Goal: Task Accomplishment & Management: Manage account settings

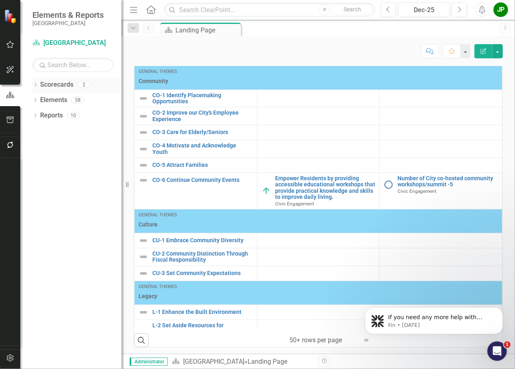
click at [66, 82] on link "Scorecards" at bounding box center [56, 84] width 33 height 9
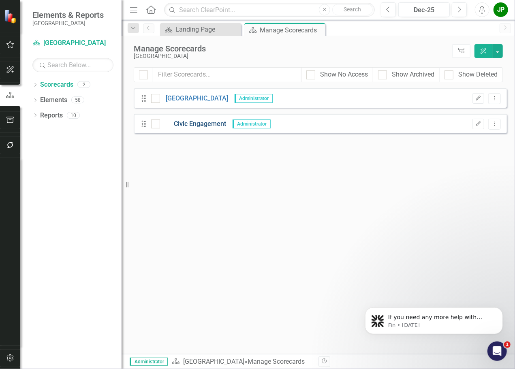
click at [197, 125] on link "Civic Engagement" at bounding box center [193, 124] width 66 height 9
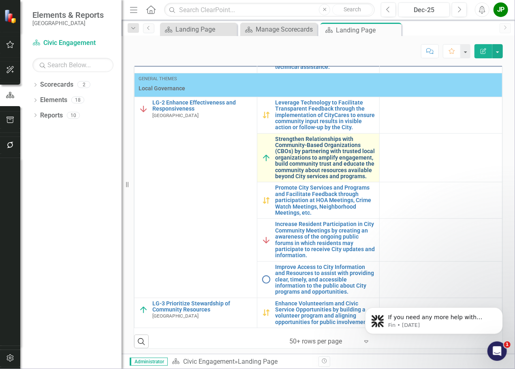
scroll to position [288, 0]
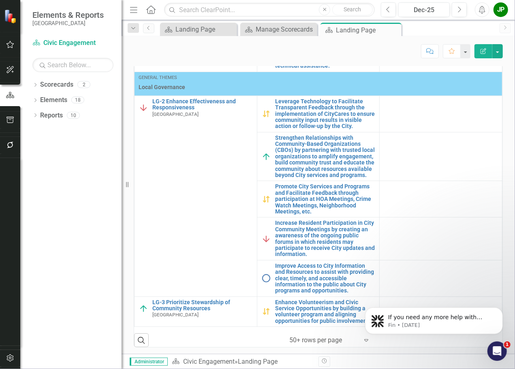
click at [359, 341] on body "If you need any more help with setting up or changing your reporting frequencie…" at bounding box center [434, 318] width 156 height 50
click at [358, 339] on body "If you need any more help with setting up or changing your reporting frequencie…" at bounding box center [434, 318] width 156 height 50
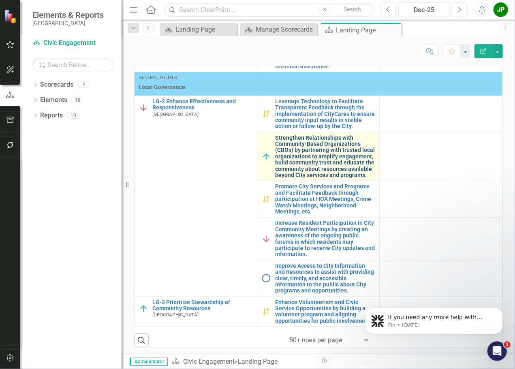
click at [351, 155] on link "Strengthen Relationships with Community-Based Organizations (CBOs) by partnerin…" at bounding box center [325, 157] width 100 height 44
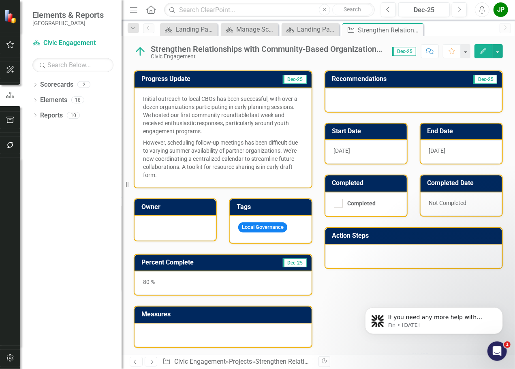
scroll to position [49, 0]
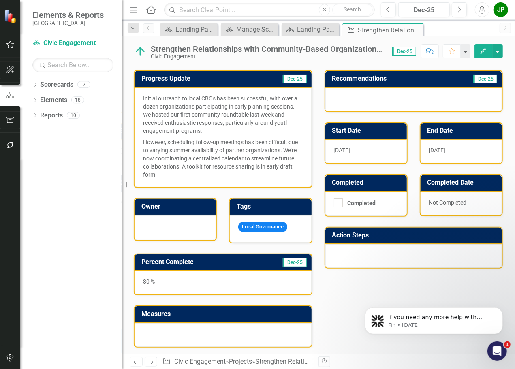
click at [229, 329] on div at bounding box center [223, 335] width 177 height 24
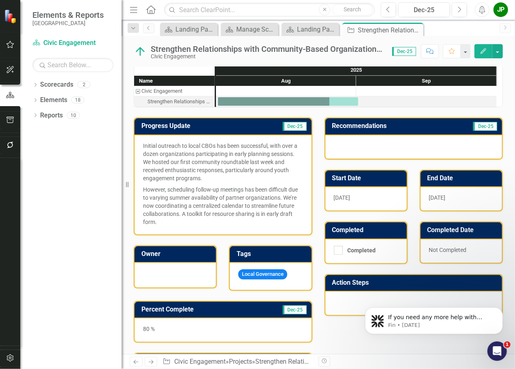
scroll to position [0, 0]
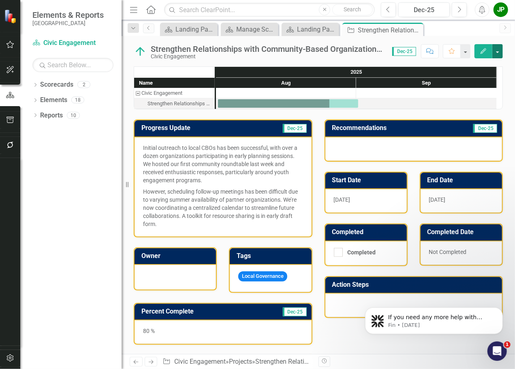
click at [497, 56] on button "button" at bounding box center [497, 51] width 11 height 14
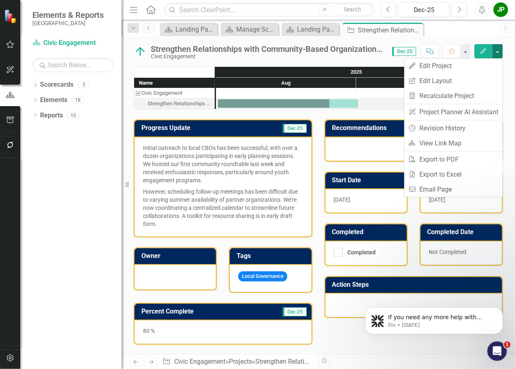
click at [502, 53] on button "button" at bounding box center [497, 51] width 11 height 14
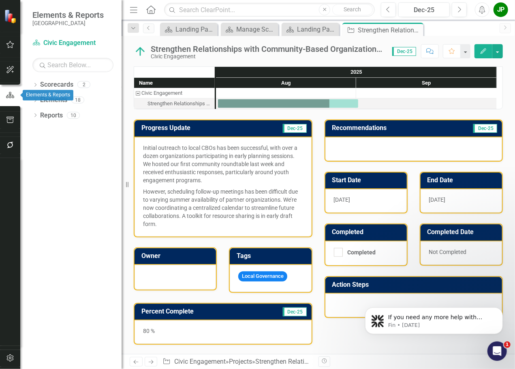
click at [11, 96] on icon "button" at bounding box center [10, 95] width 8 height 6
click at [12, 360] on icon "button" at bounding box center [10, 358] width 9 height 6
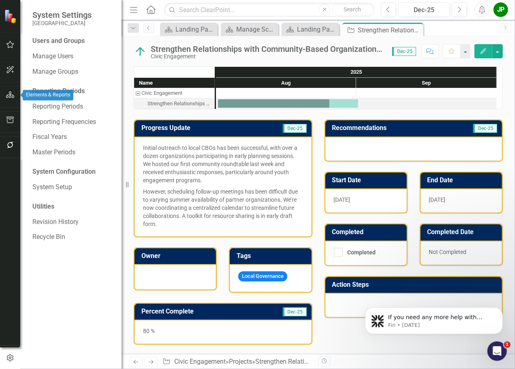
click at [12, 97] on icon "button" at bounding box center [10, 95] width 9 height 6
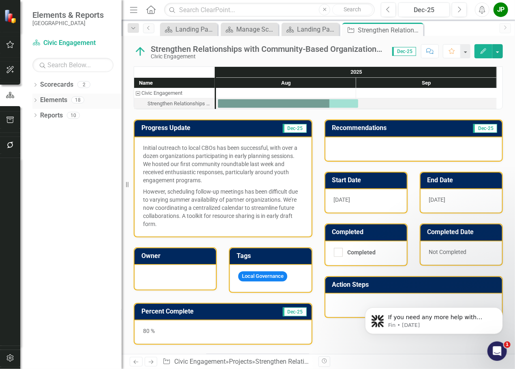
click at [46, 99] on link "Elements" at bounding box center [53, 100] width 27 height 9
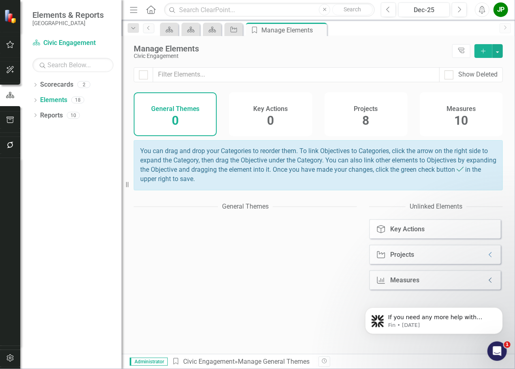
click at [487, 284] on icon "Collapse" at bounding box center [491, 280] width 8 height 6
click at [502, 307] on icon "Dismiss notification" at bounding box center [500, 309] width 4 height 4
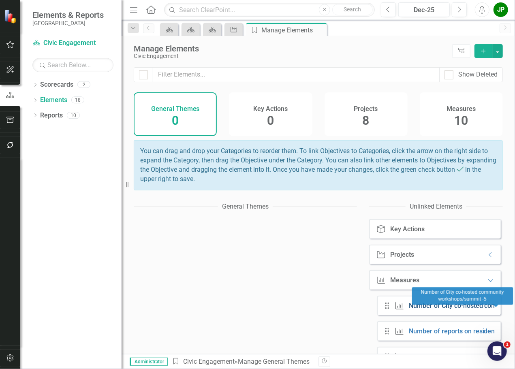
click at [420, 310] on link "Number of City co-hosted community workshops/summit -5" at bounding box center [495, 306] width 173 height 8
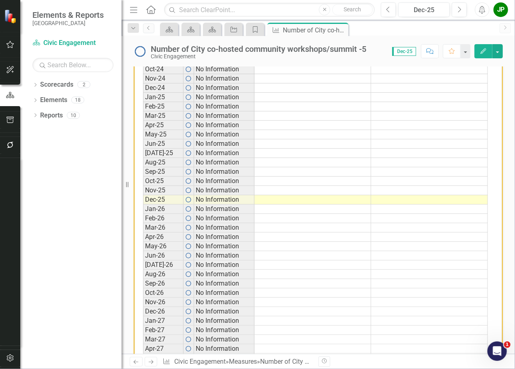
scroll to position [405, 0]
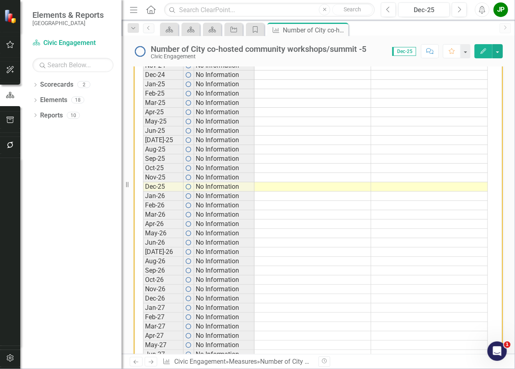
click at [309, 184] on td at bounding box center [312, 186] width 117 height 9
click at [292, 184] on td at bounding box center [312, 186] width 117 height 9
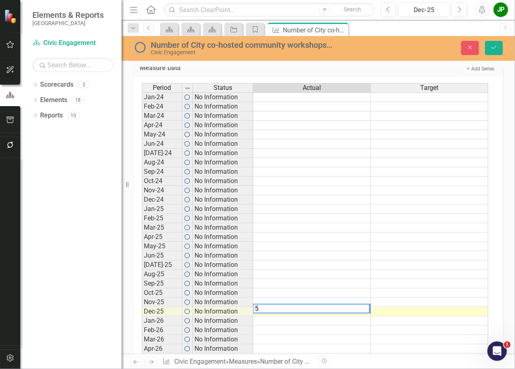
scroll to position [284, 0]
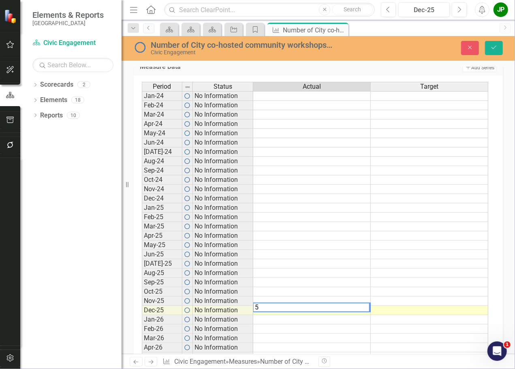
type textarea "5"
click at [409, 307] on td at bounding box center [430, 310] width 118 height 9
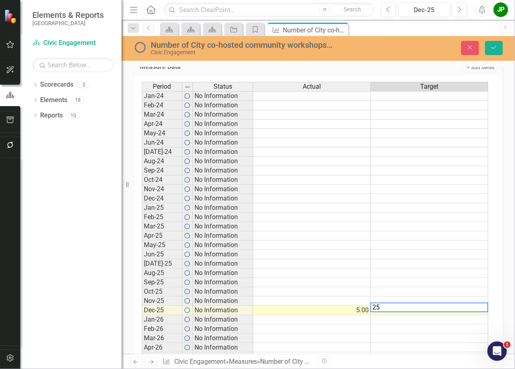
type textarea "25"
click at [142, 248] on div "Period Status Actual Target Jan-24 No Information Feb-24 No Information Mar-24 …" at bounding box center [142, 310] width 0 height 457
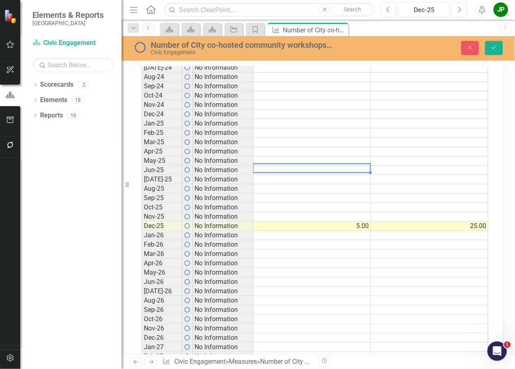
scroll to position [405, 0]
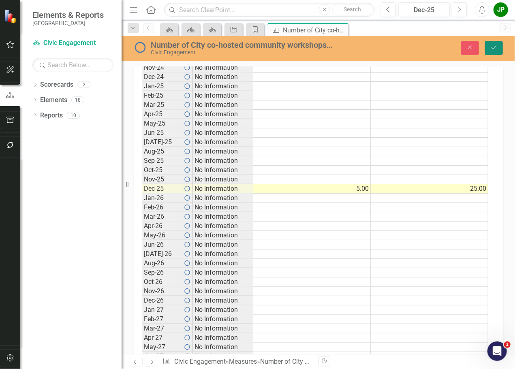
click at [490, 51] on button "Save" at bounding box center [494, 48] width 18 height 14
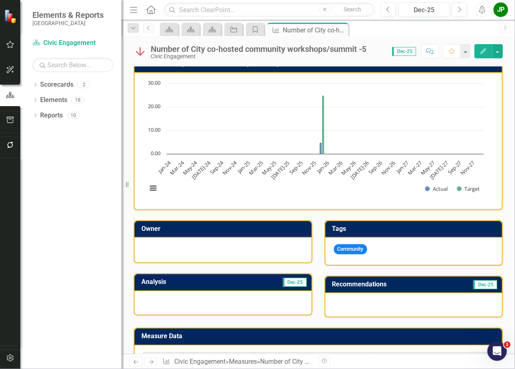
scroll to position [0, 0]
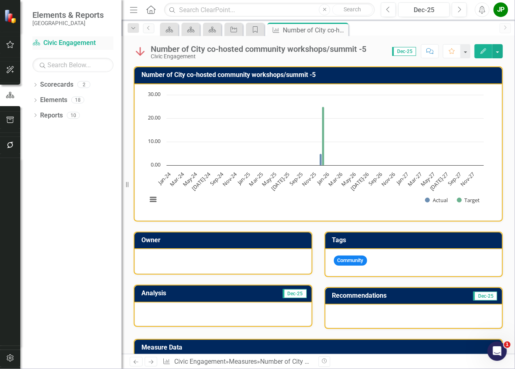
click at [57, 45] on link "Scorecard Civic Engagement" at bounding box center [72, 42] width 81 height 9
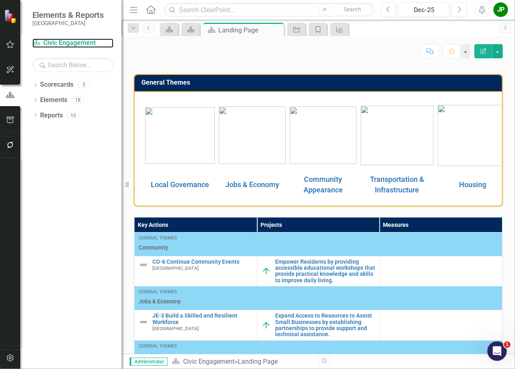
scroll to position [162, 0]
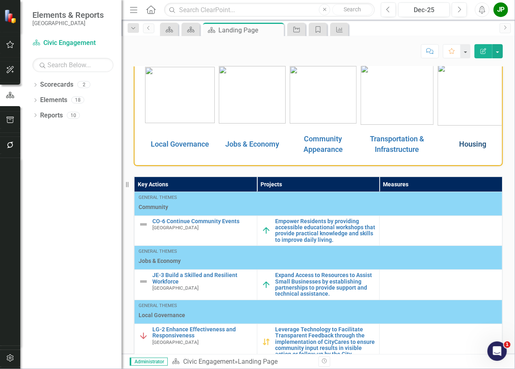
click at [459, 142] on link "Housing" at bounding box center [472, 144] width 27 height 9
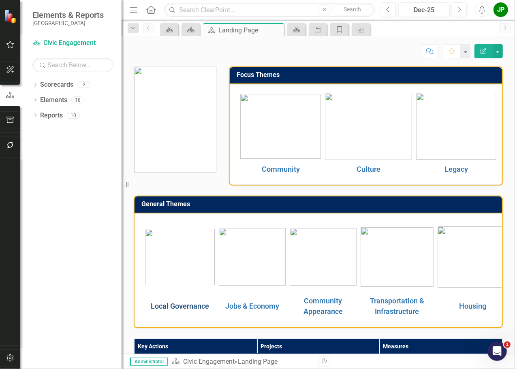
click at [177, 308] on link "Local Governance" at bounding box center [180, 306] width 58 height 9
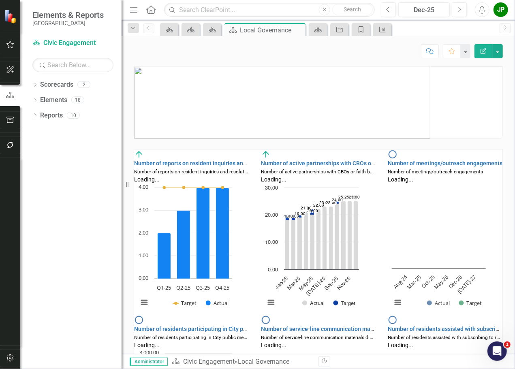
scroll to position [0, 0]
click at [413, 249] on rect "Interactive chart" at bounding box center [439, 249] width 102 height 132
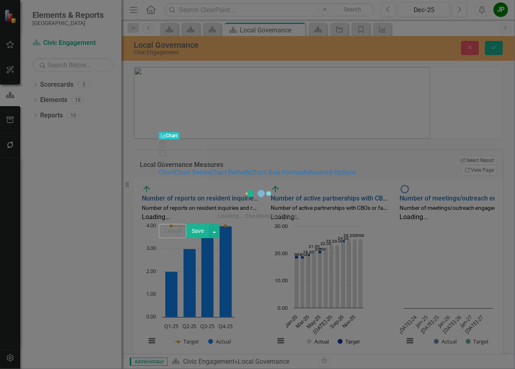
scroll to position [1, 0]
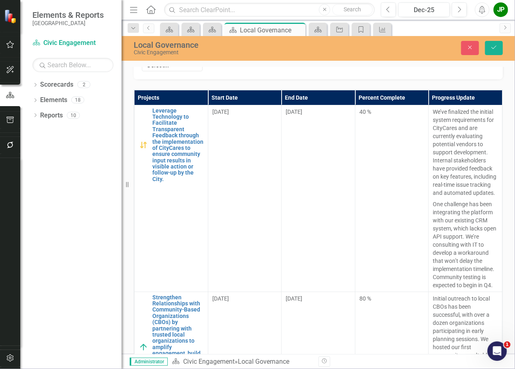
scroll to position [681, 0]
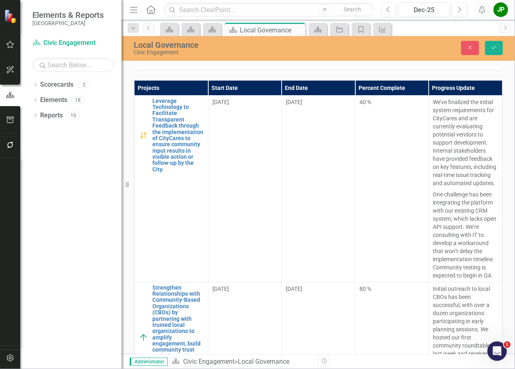
click at [284, 246] on div "Projects Start Date End Date Percent Complete Progress Update Leverage Technolo…" at bounding box center [318, 224] width 381 height 308
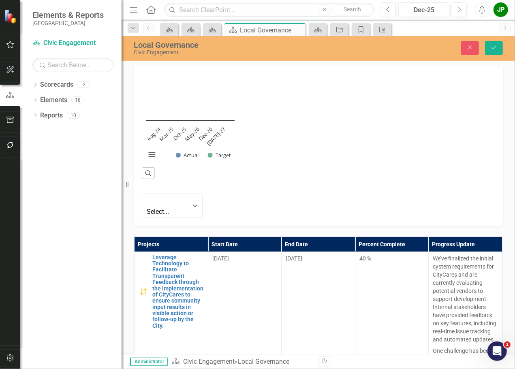
scroll to position [438, 0]
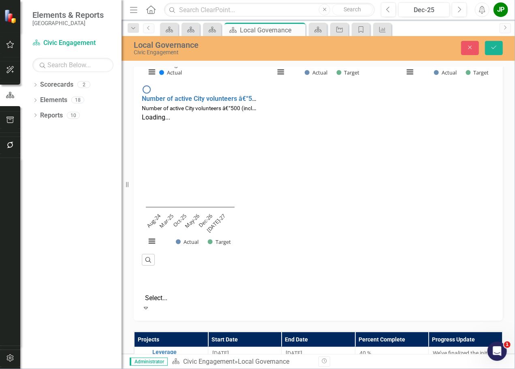
click at [150, 305] on icon "Expand" at bounding box center [146, 308] width 8 height 6
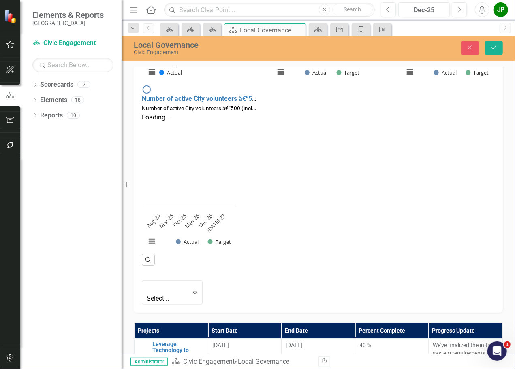
click at [418, 266] on div "‹ Previous 1 (current) › Next Select... Expand" at bounding box center [329, 285] width 375 height 38
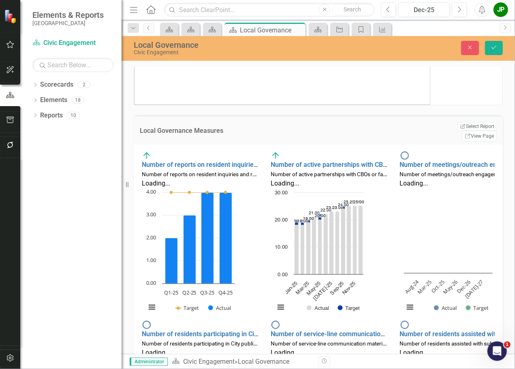
scroll to position [32, 0]
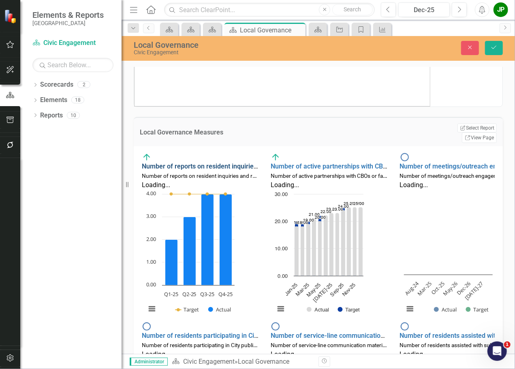
click at [208, 162] on link "Number of reports on resident inquiries and resolutions -4 (quarterly)" at bounding box center [243, 166] width 202 height 8
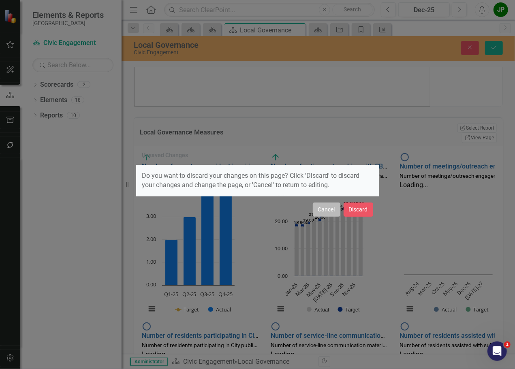
click at [324, 209] on button "Cancel" at bounding box center [327, 210] width 28 height 14
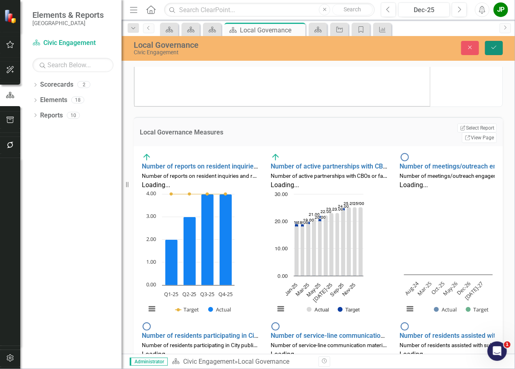
click at [495, 52] on button "Save" at bounding box center [494, 48] width 18 height 14
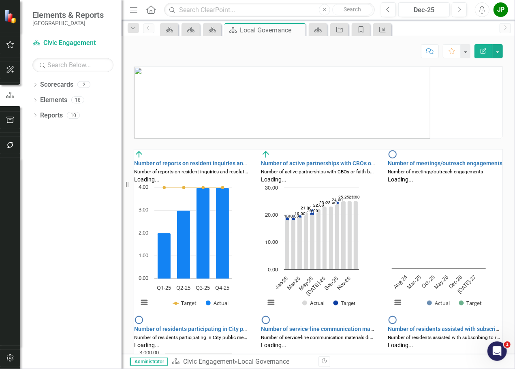
click at [405, 169] on small "Number of meetings/outreach engagements" at bounding box center [435, 172] width 95 height 6
click at [434, 169] on small "Number of meetings/outreach engagements" at bounding box center [435, 172] width 95 height 6
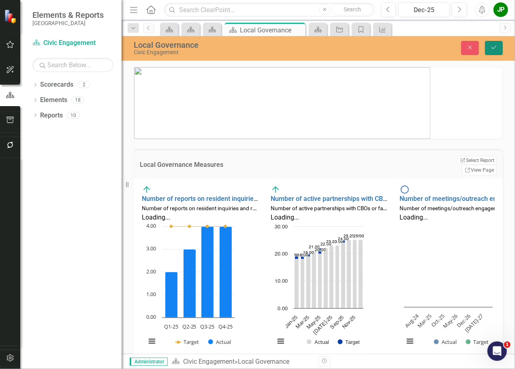
click at [496, 49] on icon "Save" at bounding box center [493, 48] width 7 height 6
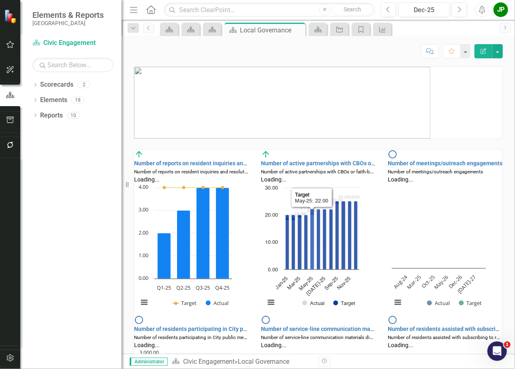
click at [311, 207] on icon "Created with Highcharts 11.4.8 Chart context menu 18.00 ​ 18.00 18.00 ​ 18.00 1…" at bounding box center [312, 250] width 102 height 132
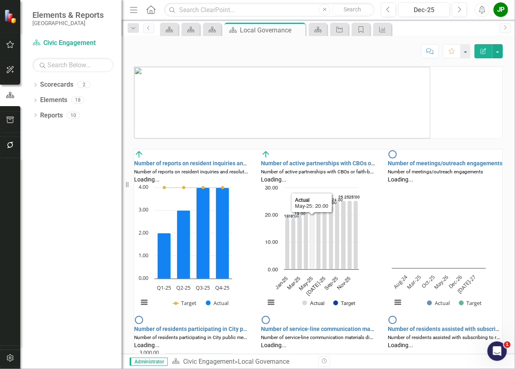
click at [312, 215] on icon "May-25, 20. Actual." at bounding box center [312, 242] width 4 height 55
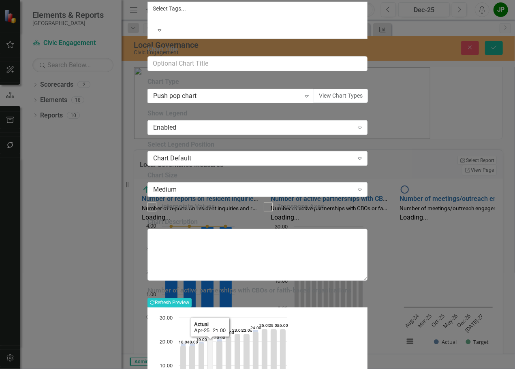
click at [213, 339] on icon "Apr-25, 21. Actual." at bounding box center [209, 364] width 5 height 50
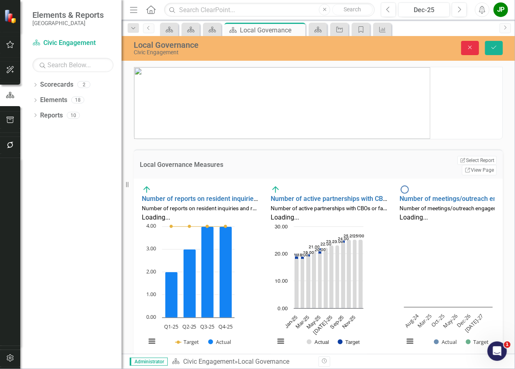
click at [469, 49] on icon "button" at bounding box center [470, 48] width 4 height 4
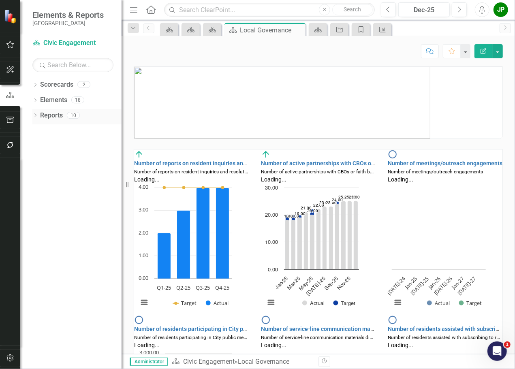
click at [58, 114] on link "Reports" at bounding box center [51, 115] width 23 height 9
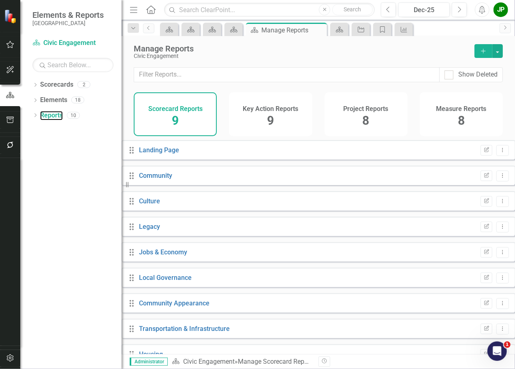
scroll to position [21, 0]
click at [460, 113] on div "8" at bounding box center [461, 120] width 7 height 17
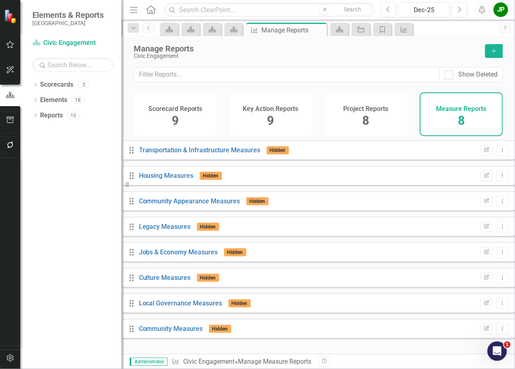
click at [265, 112] on div "Key Action Reports 9" at bounding box center [270, 114] width 83 height 44
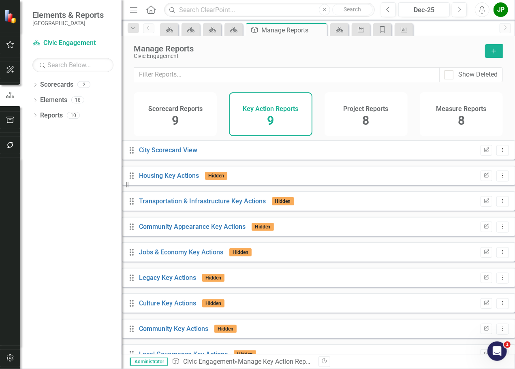
click at [186, 119] on div "Scorecard Reports 9" at bounding box center [175, 114] width 83 height 44
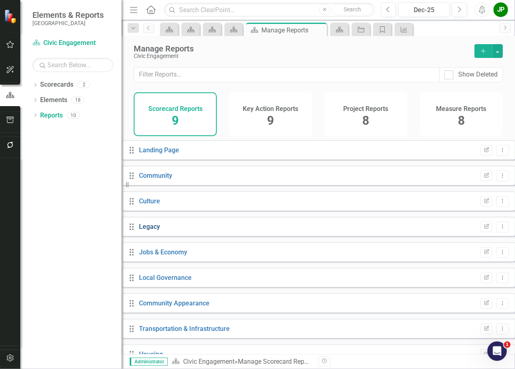
click at [156, 231] on link "Legacy" at bounding box center [149, 227] width 21 height 8
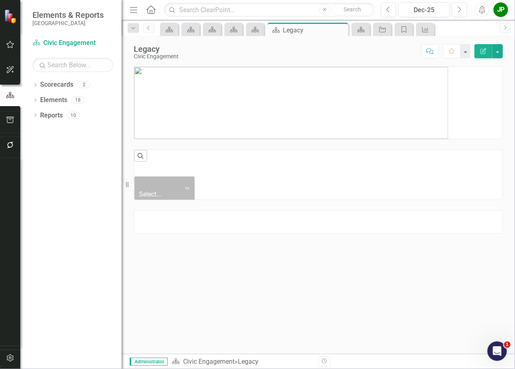
click at [191, 185] on icon "Expand" at bounding box center [187, 188] width 8 height 6
click at [141, 197] on div "Expand" at bounding box center [137, 201] width 7 height 8
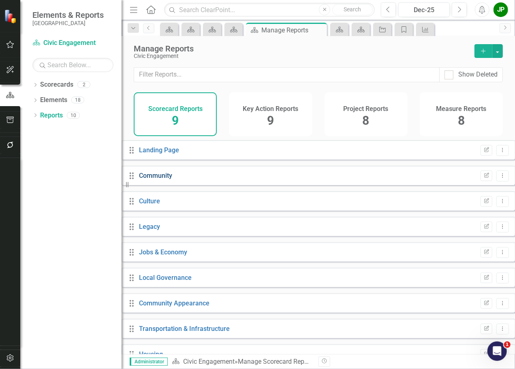
click at [168, 180] on link "Community" at bounding box center [155, 176] width 33 height 8
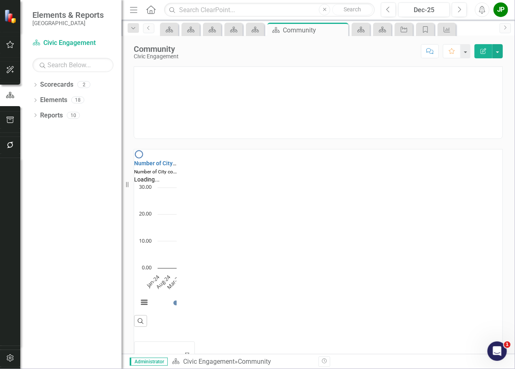
scroll to position [0, 0]
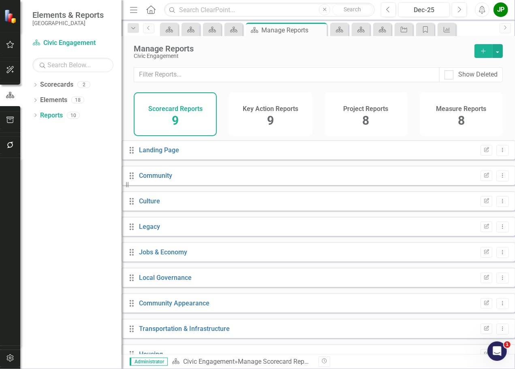
scroll to position [21, 0]
click at [182, 274] on link "Local Governance" at bounding box center [165, 278] width 53 height 8
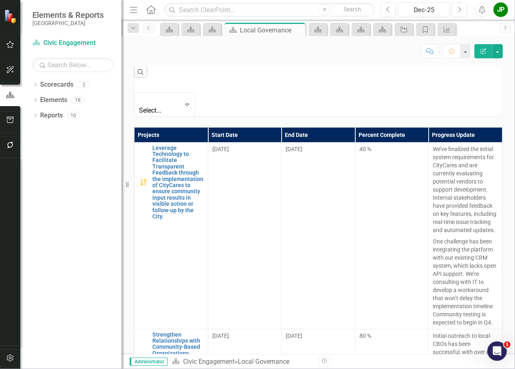
scroll to position [608, 0]
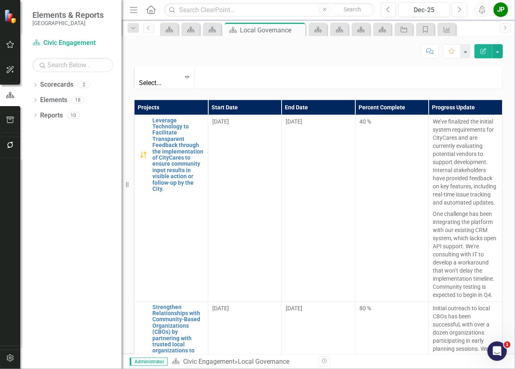
click at [435, 304] on p "Initial outreach to local CBOs has been successful, with over a dozen organizat…" at bounding box center [465, 353] width 65 height 99
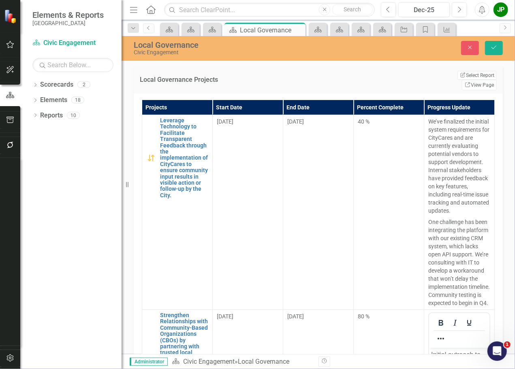
scroll to position [676, 0]
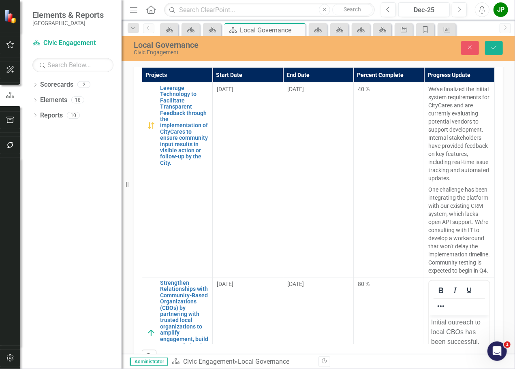
drag, startPoint x: 46, startPoint y: 30, endPoint x: 495, endPoint y: 270, distance: 509.4
click at [495, 270] on div "Projects Start Date End Date Percent Complete Progress Update Leverage Technolo…" at bounding box center [318, 216] width 369 height 311
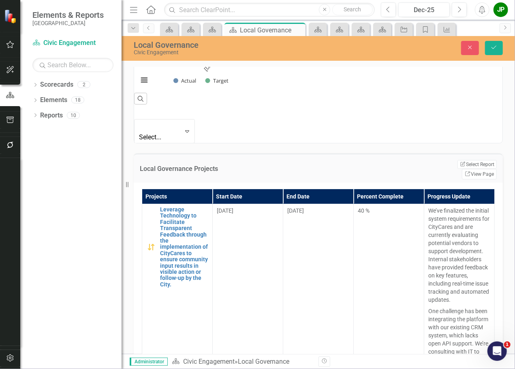
scroll to position [513, 0]
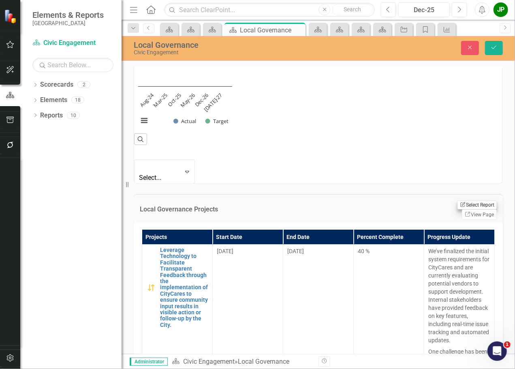
click at [457, 201] on button "Edit Report Select Report" at bounding box center [476, 205] width 39 height 9
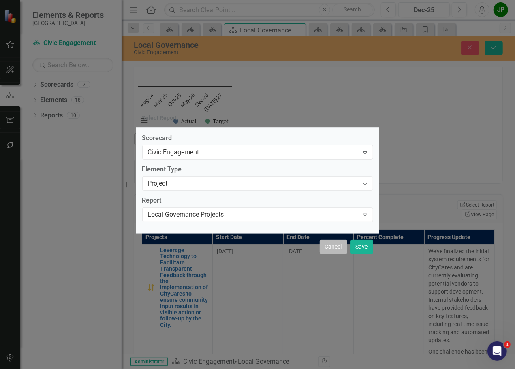
click at [326, 251] on button "Cancel" at bounding box center [334, 247] width 28 height 14
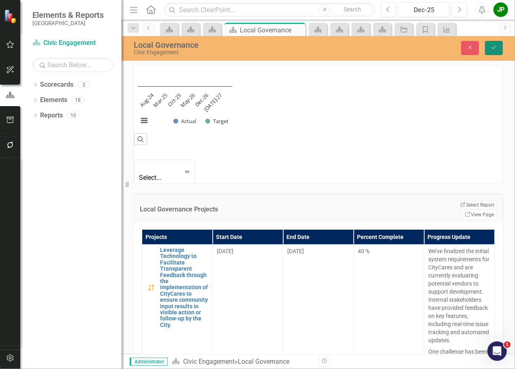
click at [489, 51] on button "Save" at bounding box center [494, 48] width 18 height 14
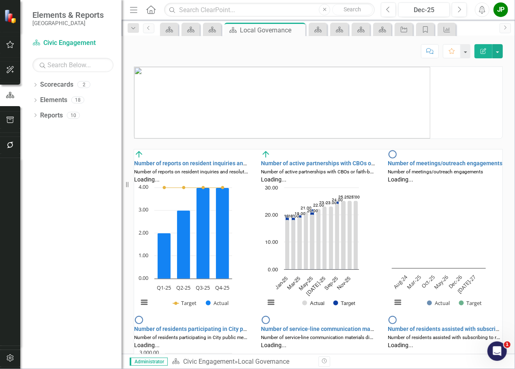
click at [389, 157] on img at bounding box center [393, 155] width 10 height 10
click at [483, 56] on button "Edit Report" at bounding box center [484, 51] width 18 height 14
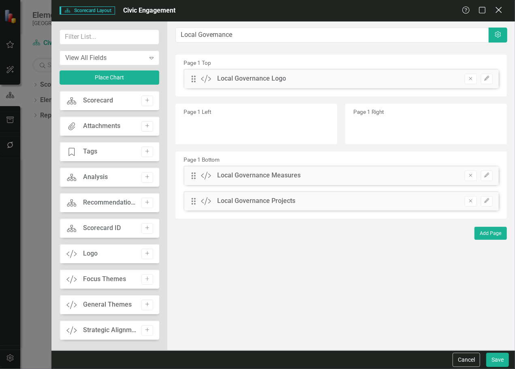
click at [500, 13] on icon "Close" at bounding box center [499, 10] width 10 height 8
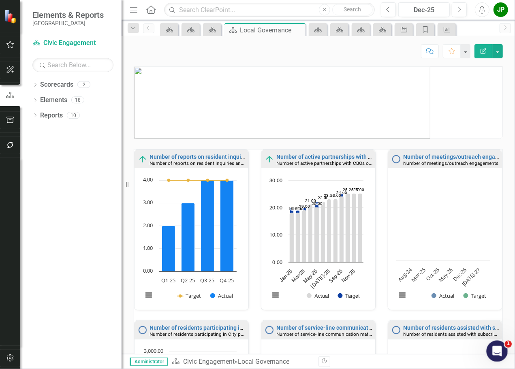
click at [497, 348] on icon "Open Intercom Messenger" at bounding box center [496, 350] width 13 height 13
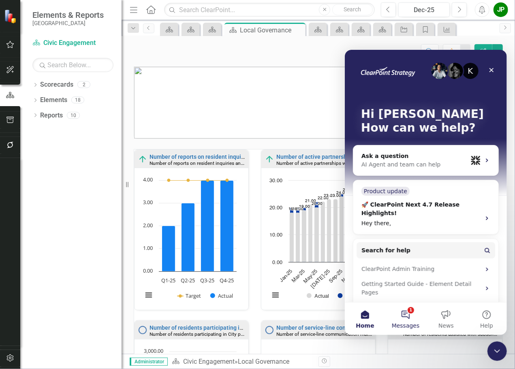
click at [404, 315] on button "1 Messages" at bounding box center [405, 318] width 41 height 32
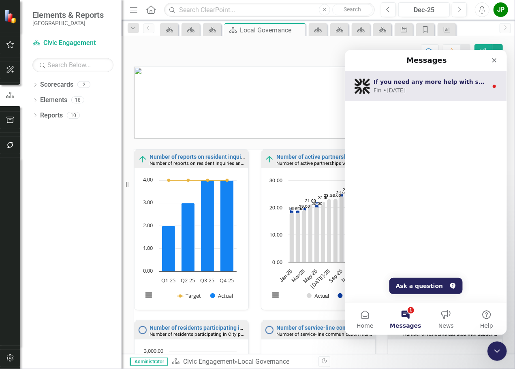
click at [477, 90] on div "Fin • 1w ago" at bounding box center [430, 90] width 114 height 9
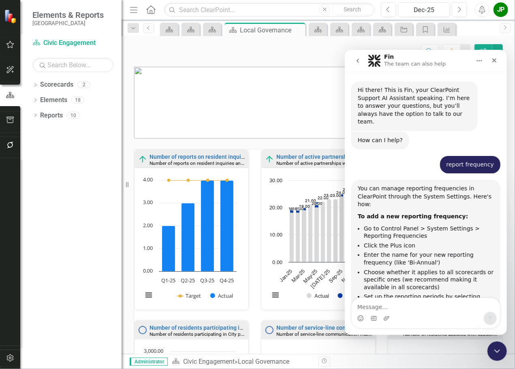
scroll to position [9, 0]
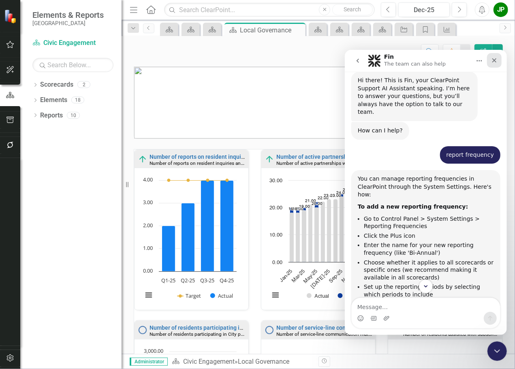
click at [494, 60] on icon "Close" at bounding box center [494, 60] width 4 height 4
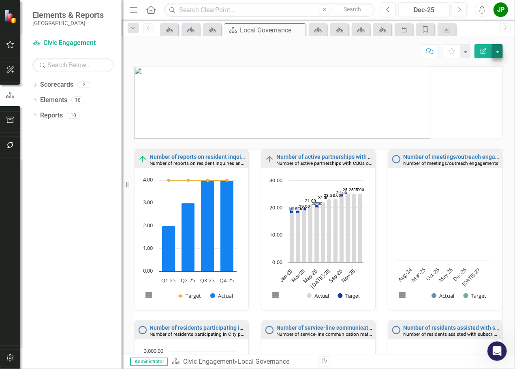
scroll to position [321, 0]
click at [501, 11] on div "JP" at bounding box center [501, 9] width 15 height 15
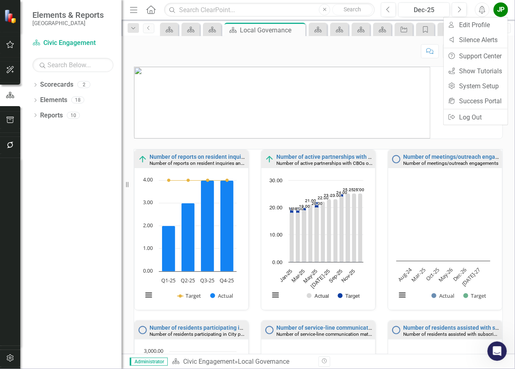
click at [501, 11] on div "JP" at bounding box center [501, 9] width 15 height 15
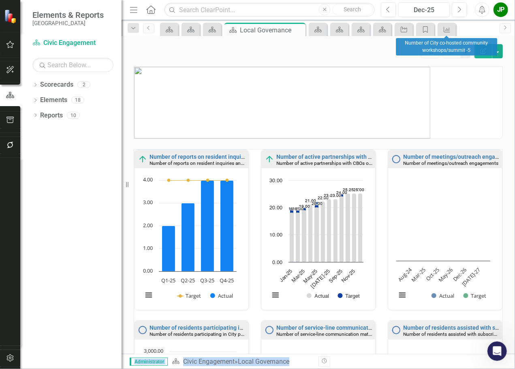
click at [447, 36] on body "Elements & Reports Miami Gardens Scorecard Civic Engagement Search Dropdown Sco…" at bounding box center [257, 184] width 515 height 369
click at [447, 30] on icon "Measure" at bounding box center [447, 29] width 8 height 6
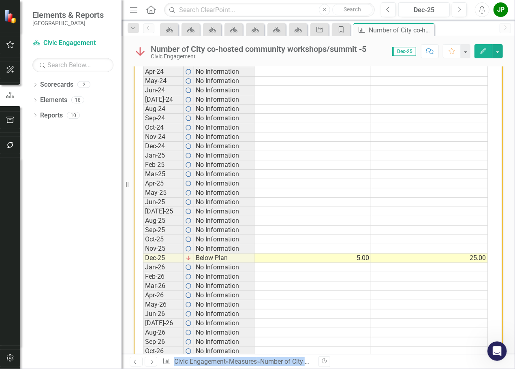
scroll to position [365, 0]
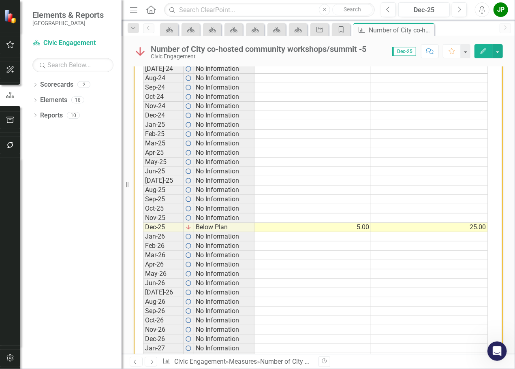
click at [357, 214] on td at bounding box center [312, 218] width 117 height 9
click at [447, 223] on td "25.00" at bounding box center [429, 227] width 117 height 9
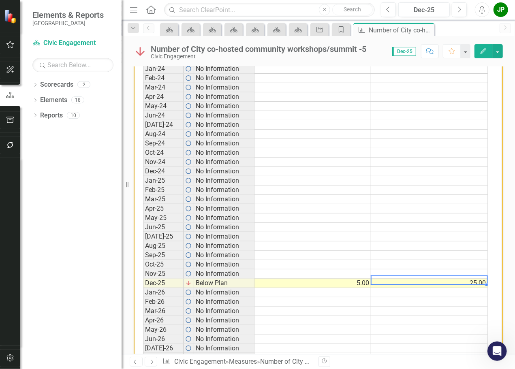
scroll to position [284, 0]
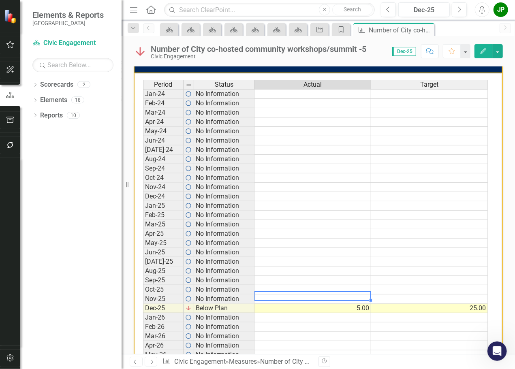
click at [350, 295] on td at bounding box center [312, 299] width 117 height 9
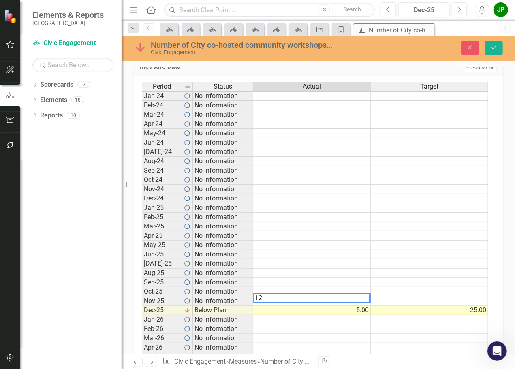
type textarea "12"
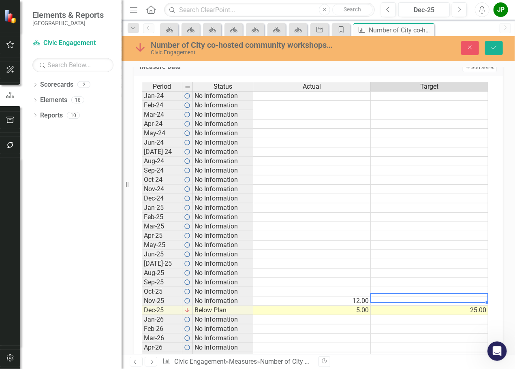
click at [433, 299] on td at bounding box center [430, 301] width 118 height 9
click at [431, 297] on td at bounding box center [430, 301] width 118 height 9
type textarea "25"
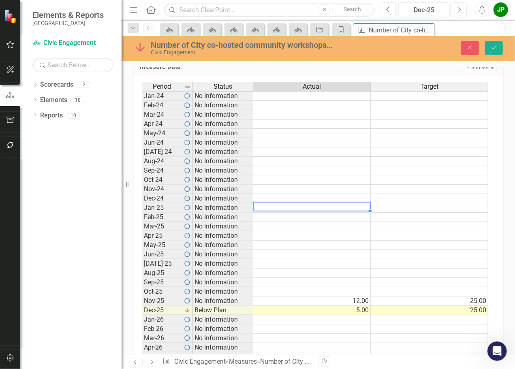
click at [295, 210] on td at bounding box center [312, 207] width 118 height 9
click at [496, 51] on button "Save" at bounding box center [494, 48] width 18 height 14
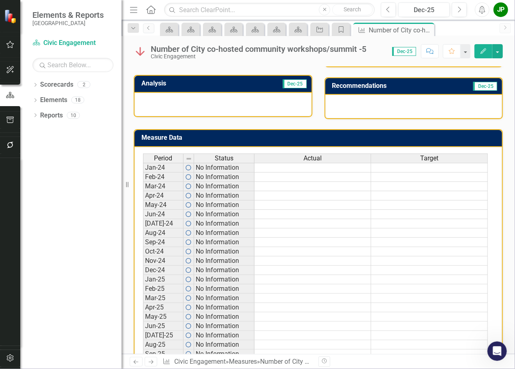
scroll to position [81, 0]
